Goal: Ask a question

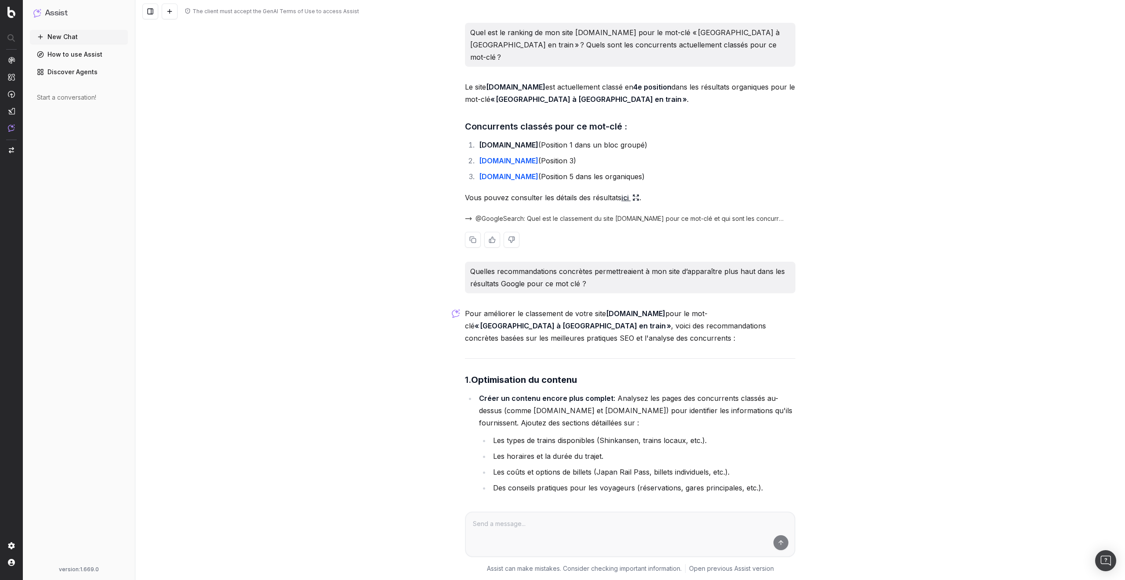
click at [594, 214] on span "@GoogleSearch: Quel est le classement du site [DOMAIN_NAME] pour ce mot-clé et …" at bounding box center [629, 218] width 309 height 9
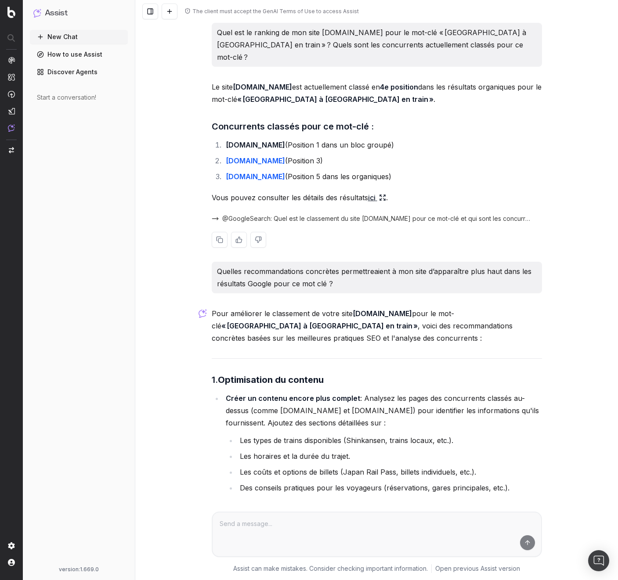
click at [391, 214] on span "@GoogleSearch: Quel est le classement du site [DOMAIN_NAME] pour ce mot-clé et …" at bounding box center [376, 218] width 309 height 9
